Goal: Entertainment & Leisure: Consume media (video, audio)

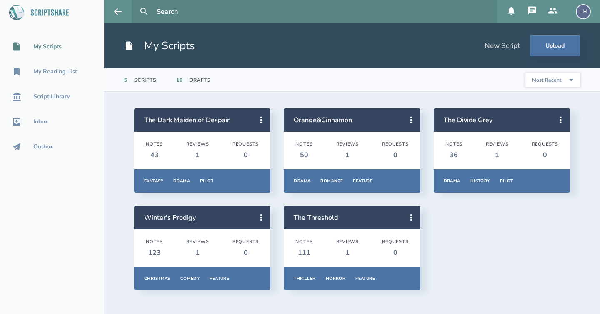
click at [579, 11] on div "LM" at bounding box center [583, 11] width 15 height 15
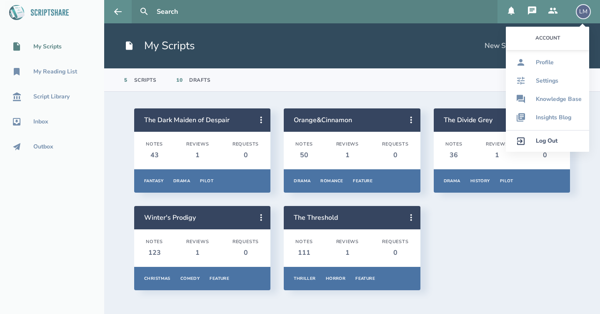
click at [555, 138] on div "Log Out" at bounding box center [547, 140] width 22 height 7
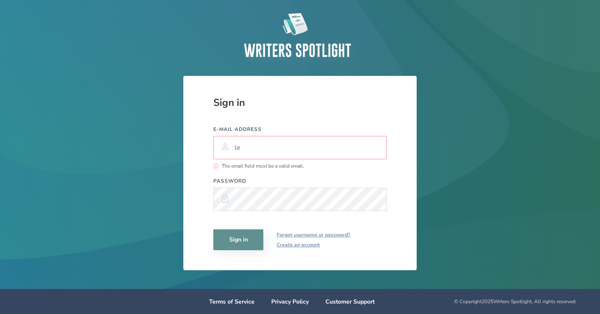
type input "l"
type input "[EMAIL_ADDRESS][DOMAIN_NAME]"
click at [243, 247] on button "Sign in" at bounding box center [238, 239] width 50 height 21
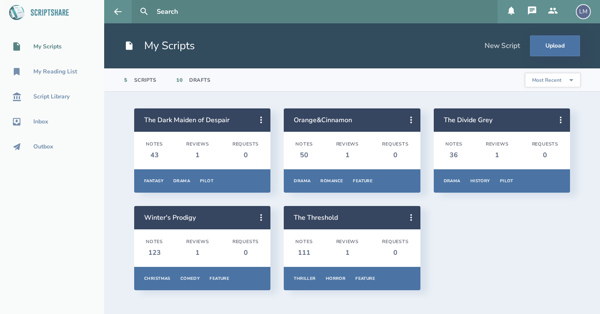
click at [473, 233] on div "The Dark Maiden of Despair Notes 43 Reviews 1 Requests 0 Fantasy Drama Pilot Ov…" at bounding box center [352, 199] width 436 height 182
click at [62, 71] on div "My Reading List" at bounding box center [55, 71] width 44 height 7
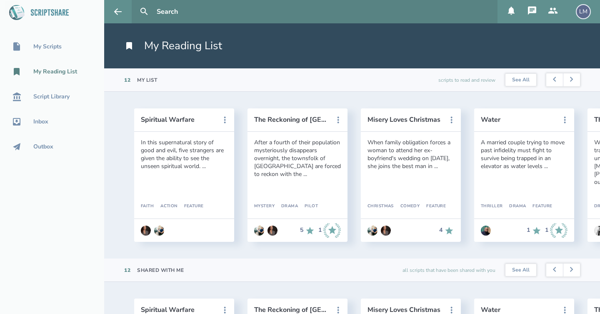
click at [118, 200] on div "Spiritual Warfare In this supernatural story of good and evil, five strangers a…" at bounding box center [352, 175] width 496 height 167
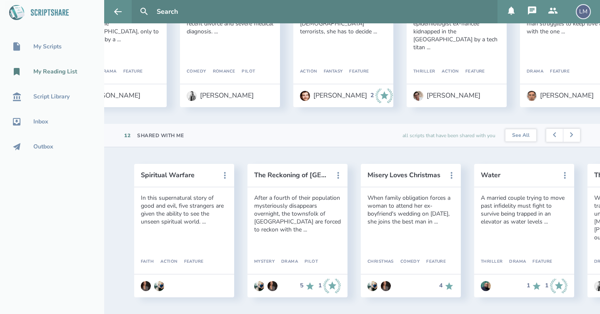
scroll to position [0, 755]
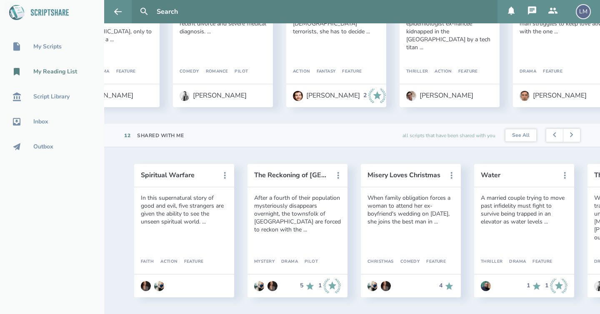
click at [116, 177] on div "Spiritual Warfare In this supernatural story of good and evil, five strangers a…" at bounding box center [352, 230] width 496 height 167
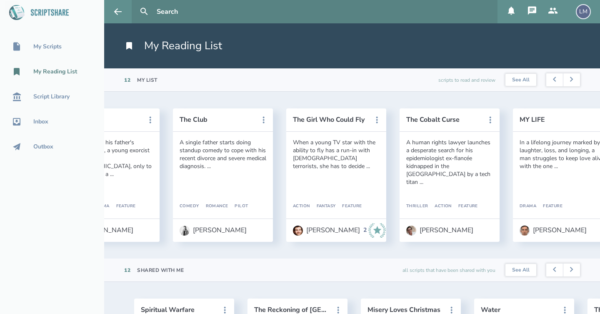
scroll to position [0, 0]
click at [325, 120] on button "The Girl Who Could Fly" at bounding box center [330, 119] width 75 height 7
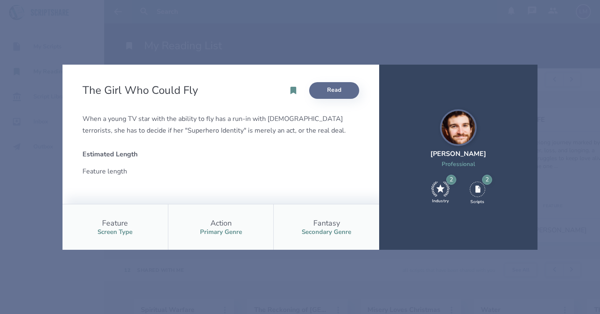
click at [320, 86] on link "Read" at bounding box center [334, 90] width 50 height 17
